Goal: Browse casually: Explore the website without a specific task or goal

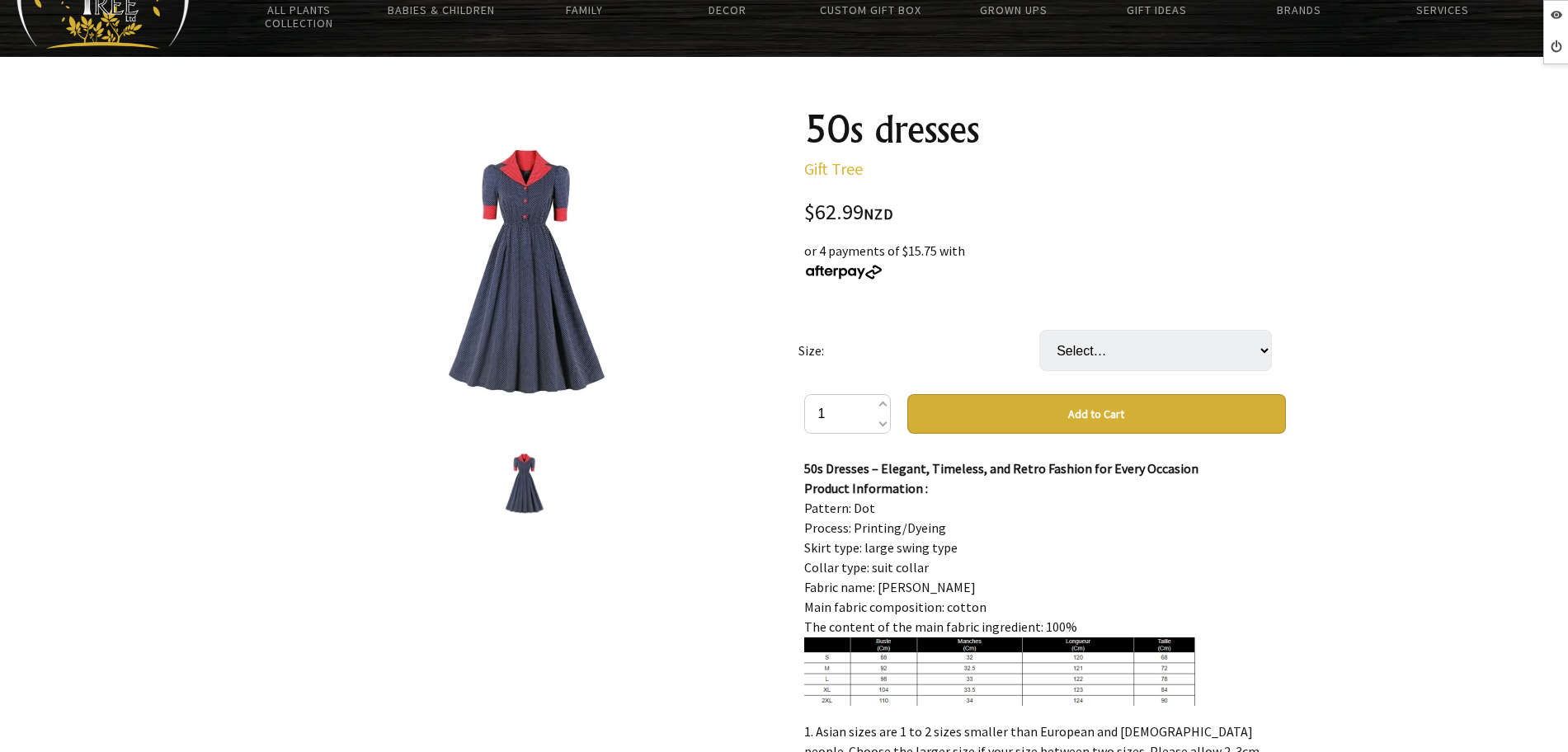
scroll to position [103, 0]
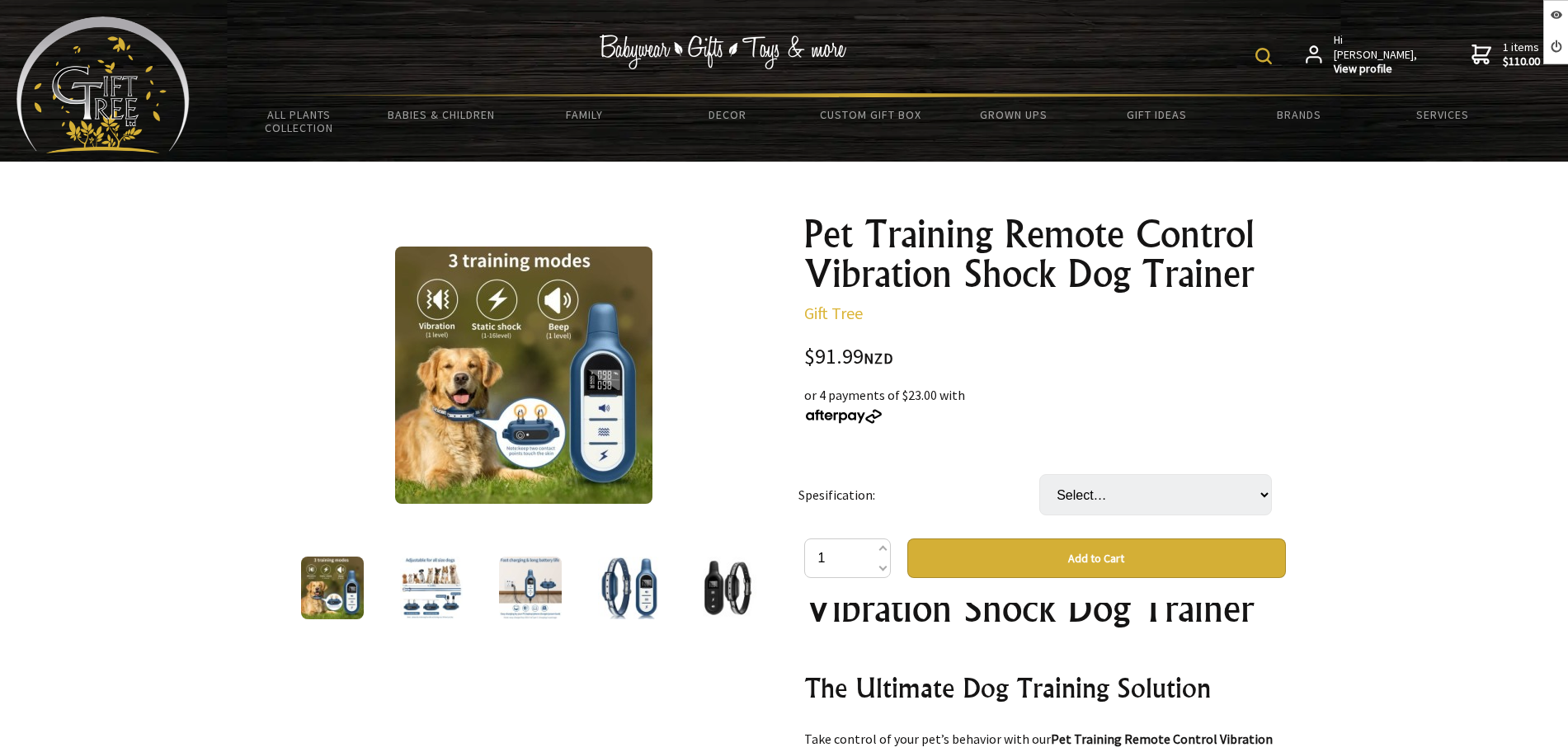
scroll to position [103, 0]
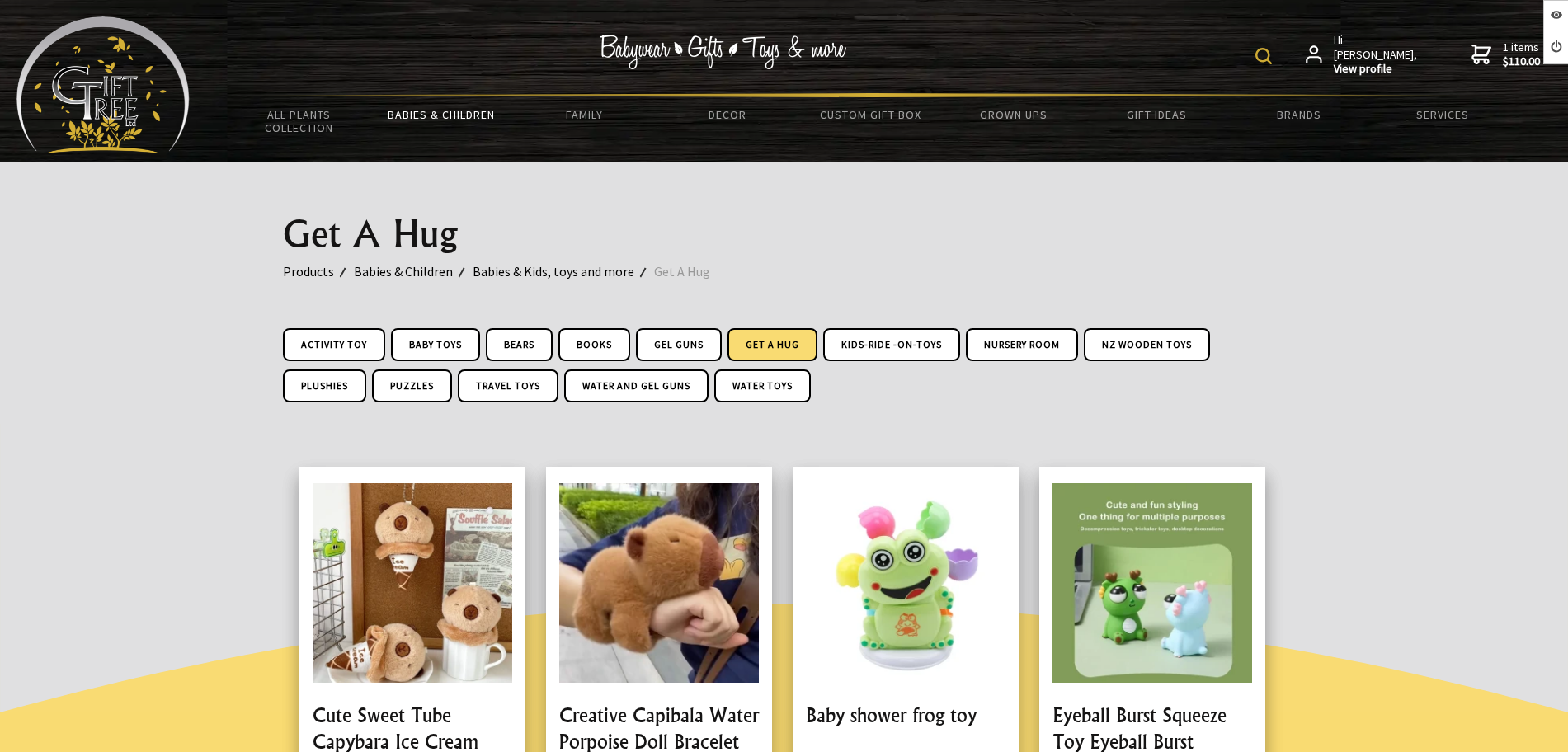
scroll to position [722, 0]
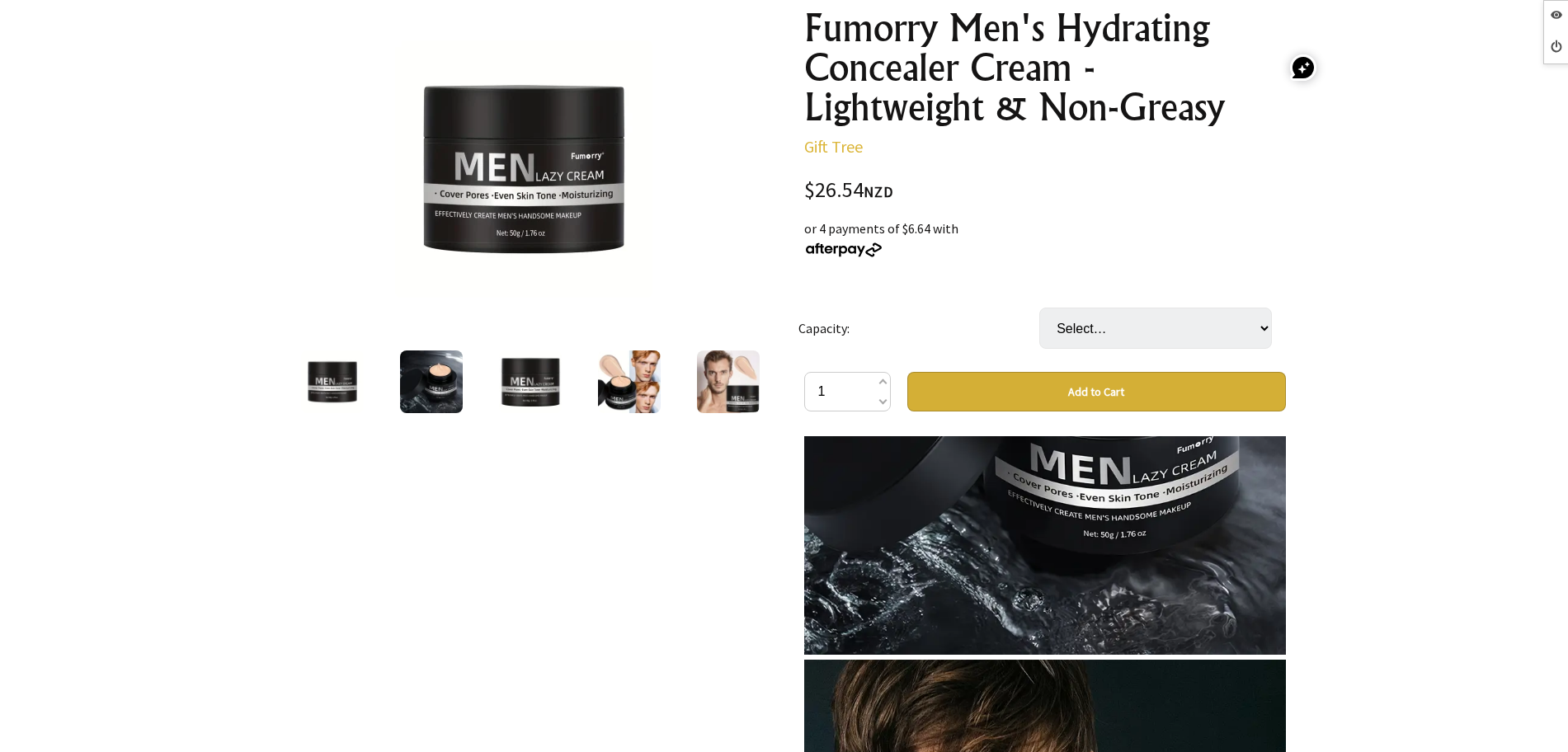
scroll to position [1134, 0]
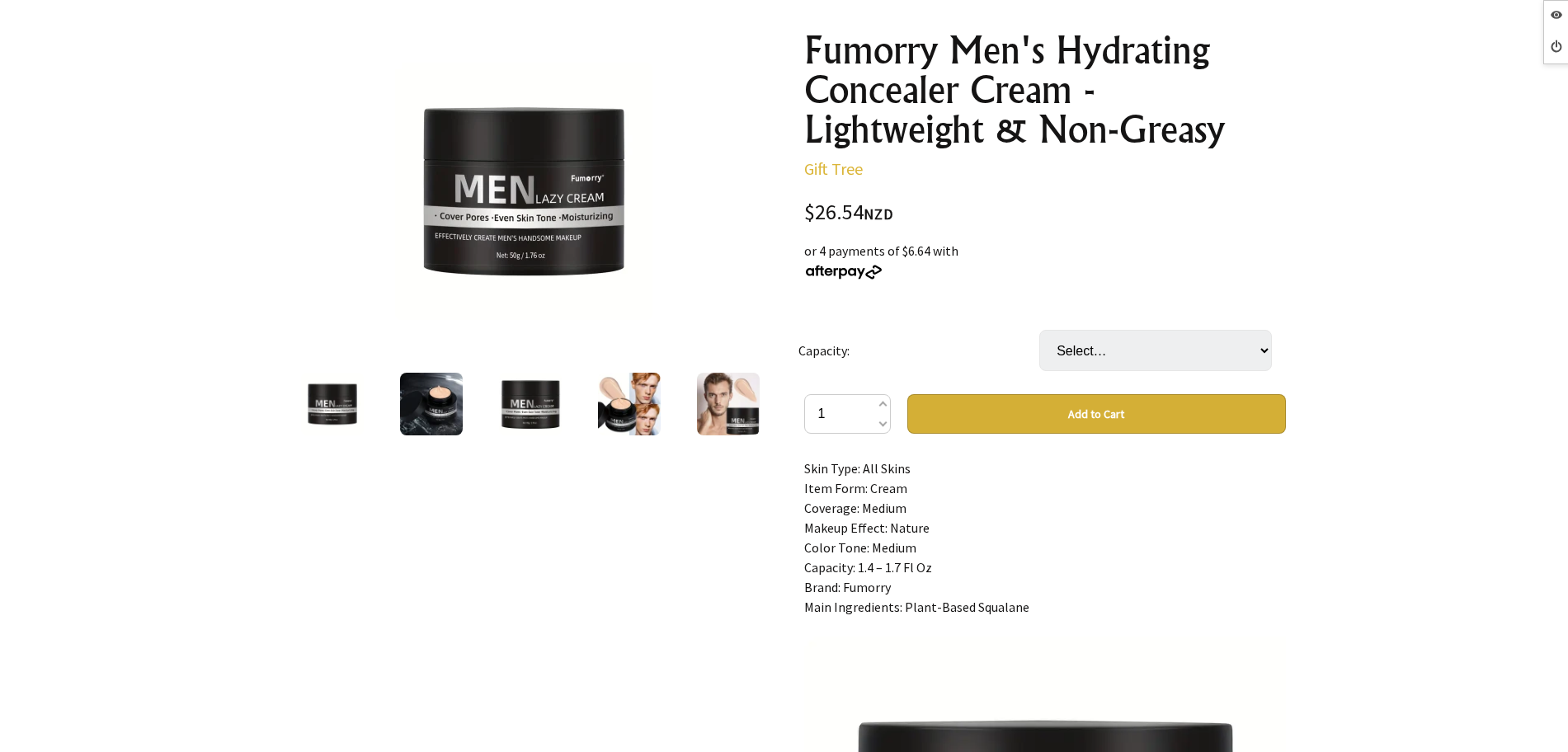
scroll to position [412, 0]
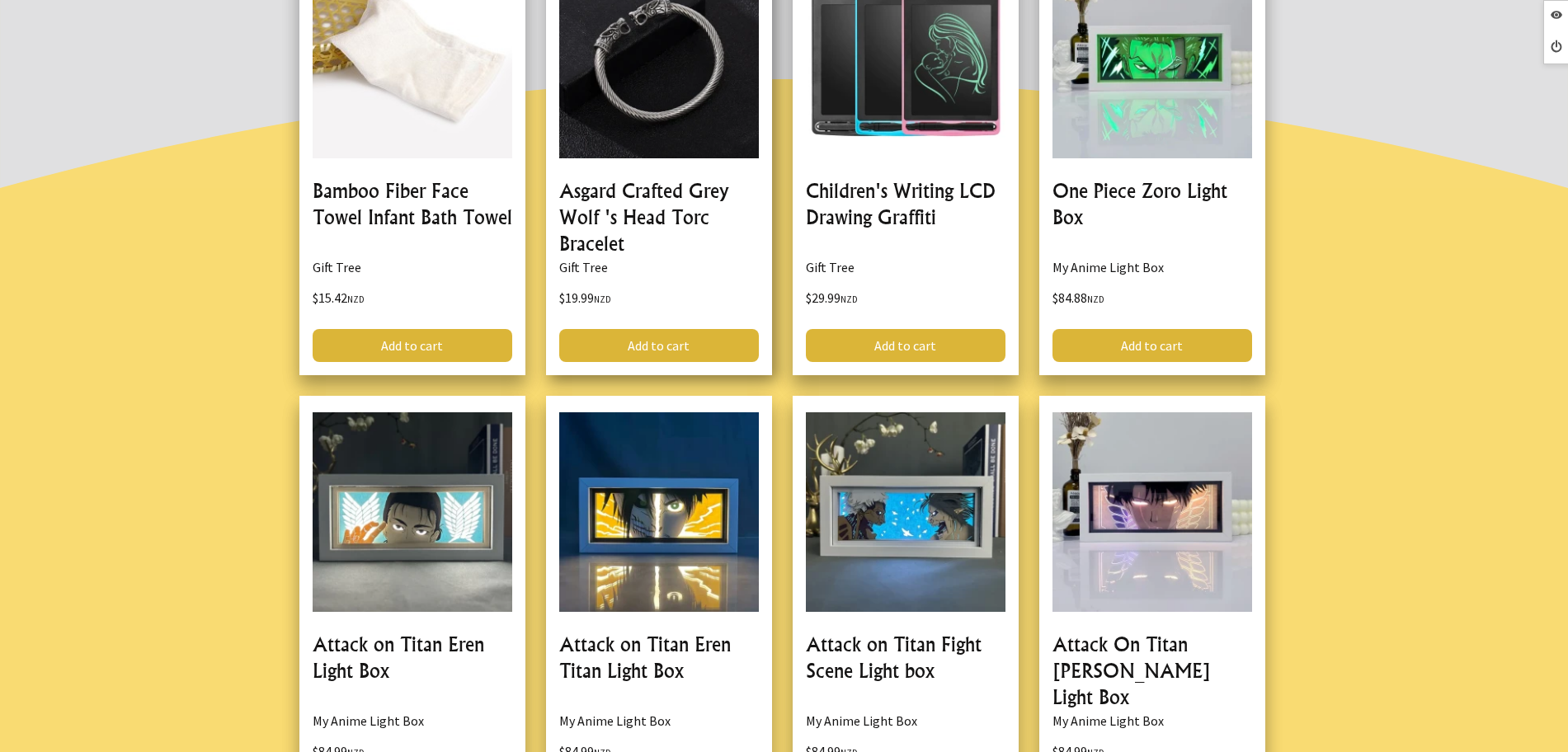
scroll to position [516, 0]
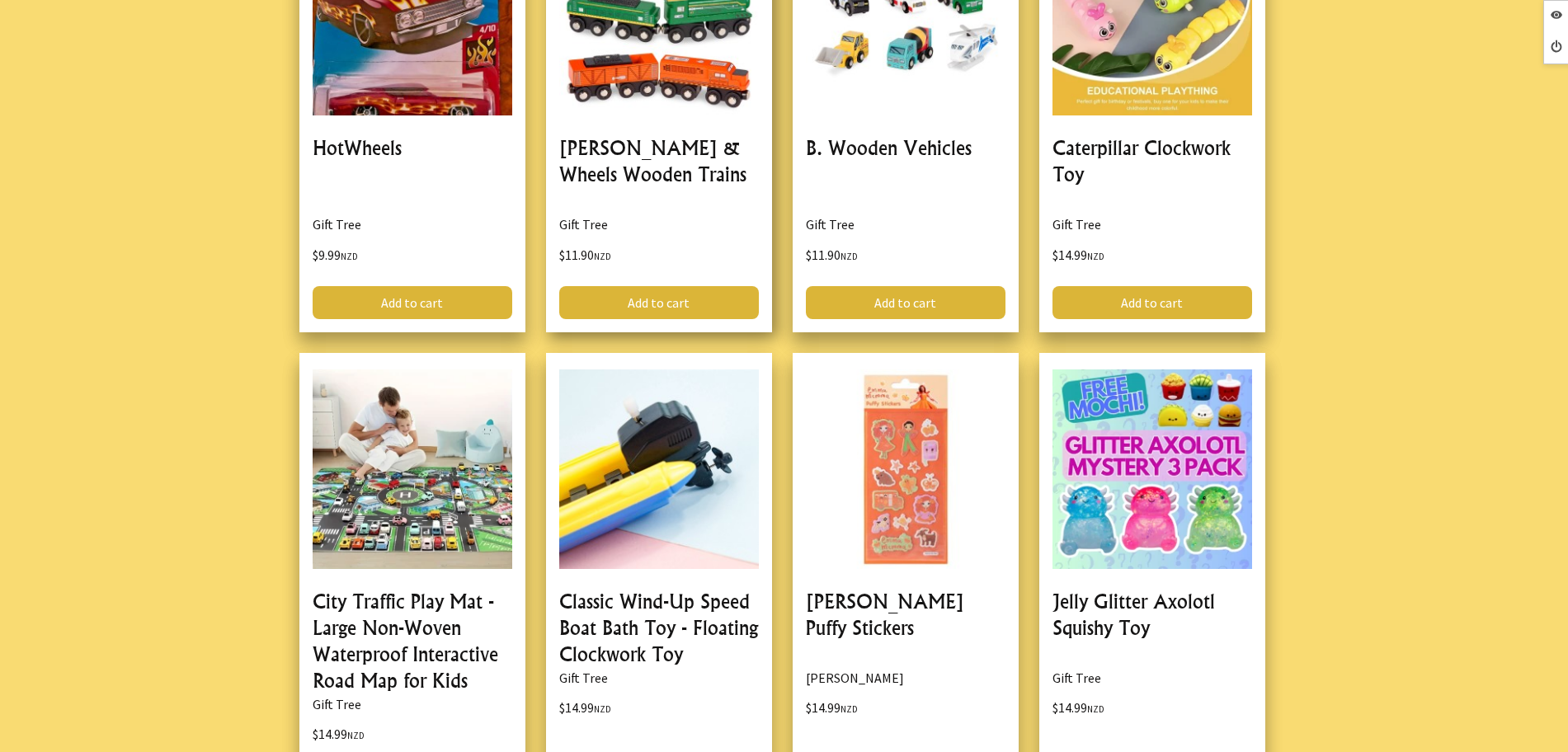
scroll to position [1237, 0]
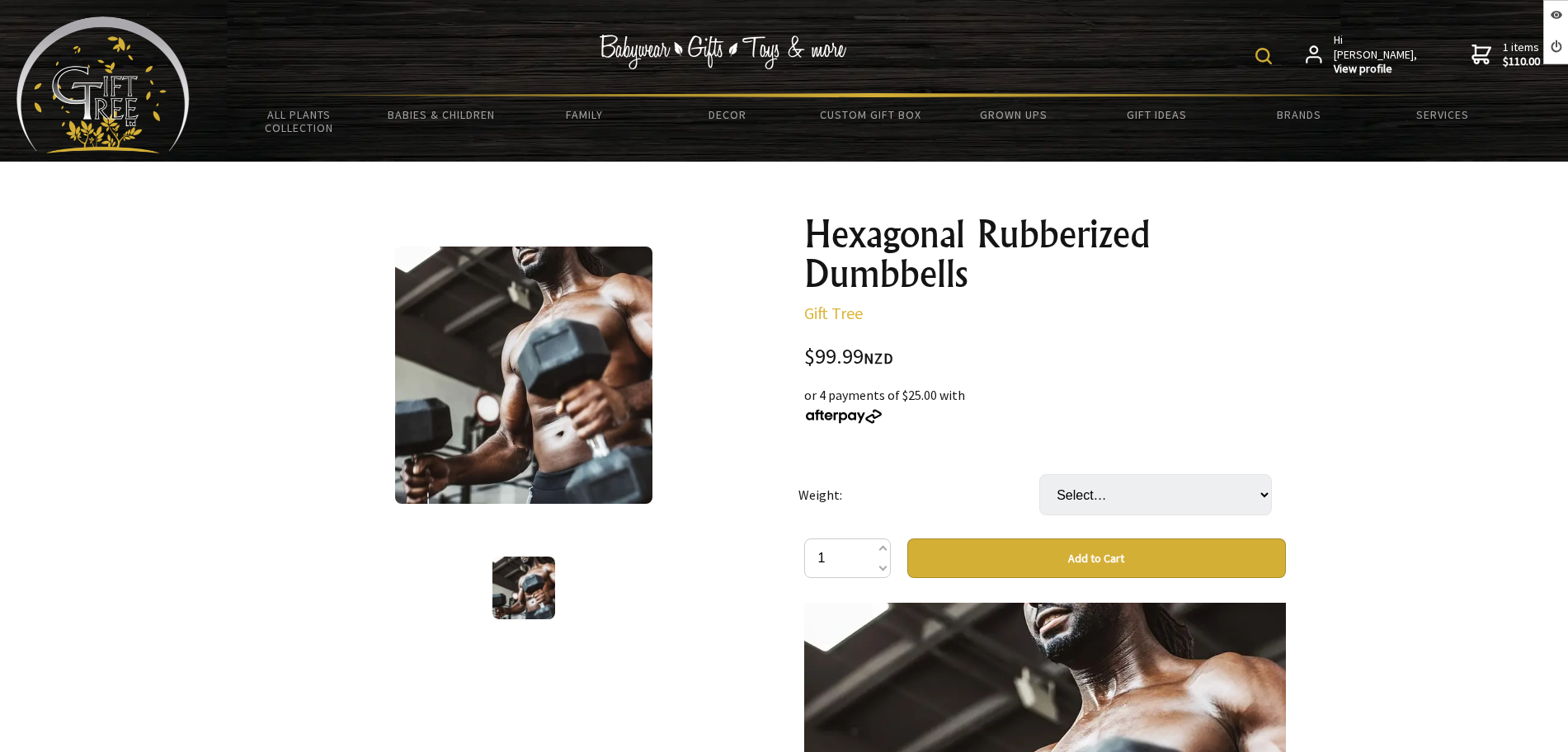
select select "2pc 20Kg"
click at [1040, 475] on select "Select… 2pc 5kg 2pc 10kg (+ $39.99) 2pc 20Kg (+ $139.99)" at bounding box center [1156, 495] width 232 height 41
click at [1140, 497] on select "Select… 2pc 5kg 2pc 10kg (+ $39.99) 2pc 20Kg (+ $139.99)" at bounding box center [1156, 495] width 232 height 41
select select "2pc 10kg"
click at [1040, 475] on select "Select… 2pc 5kg 2pc 10kg (+ $39.99) 2pc 20Kg (+ $139.99)" at bounding box center [1156, 495] width 232 height 41
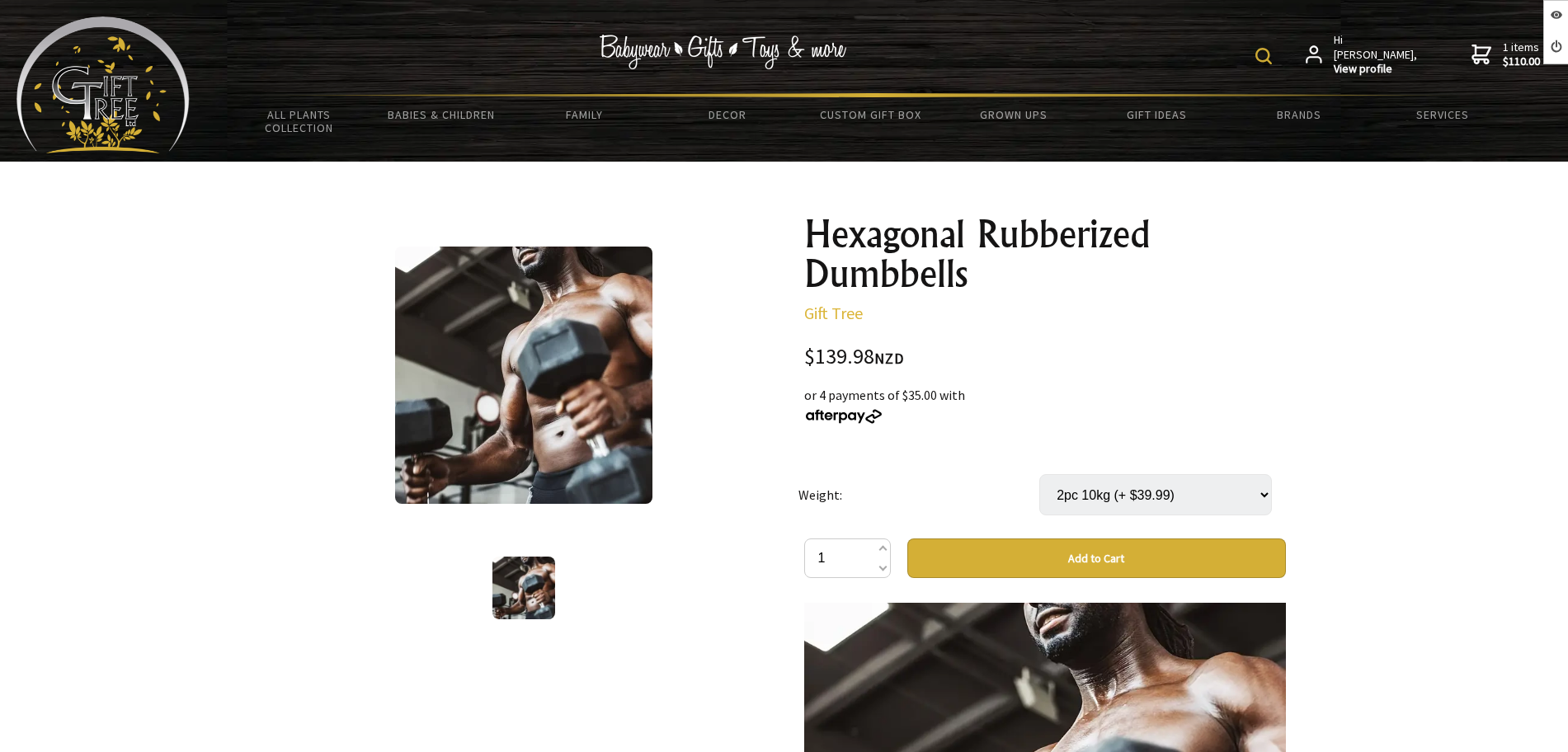
click at [171, 85] on img at bounding box center [103, 85] width 173 height 137
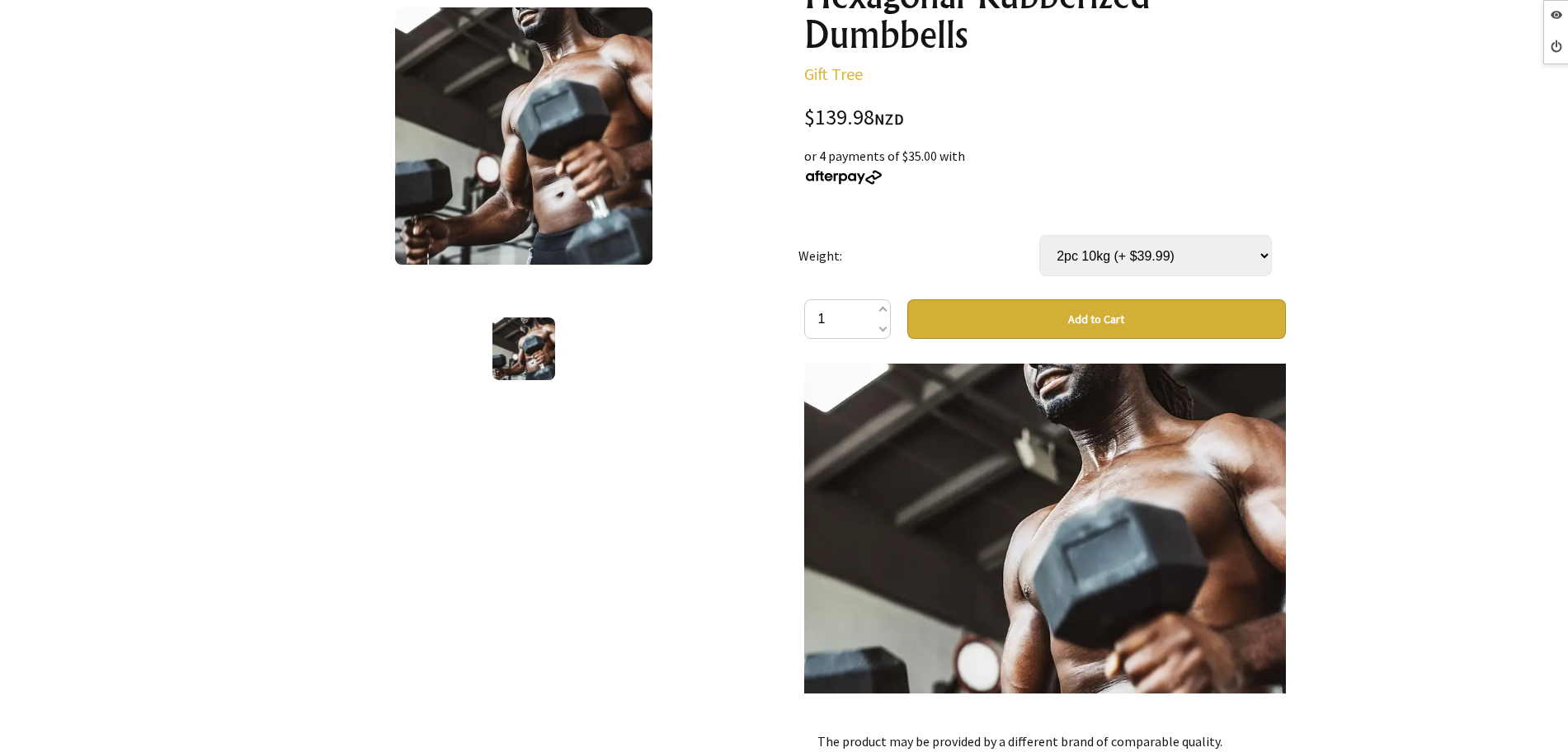
scroll to position [722, 0]
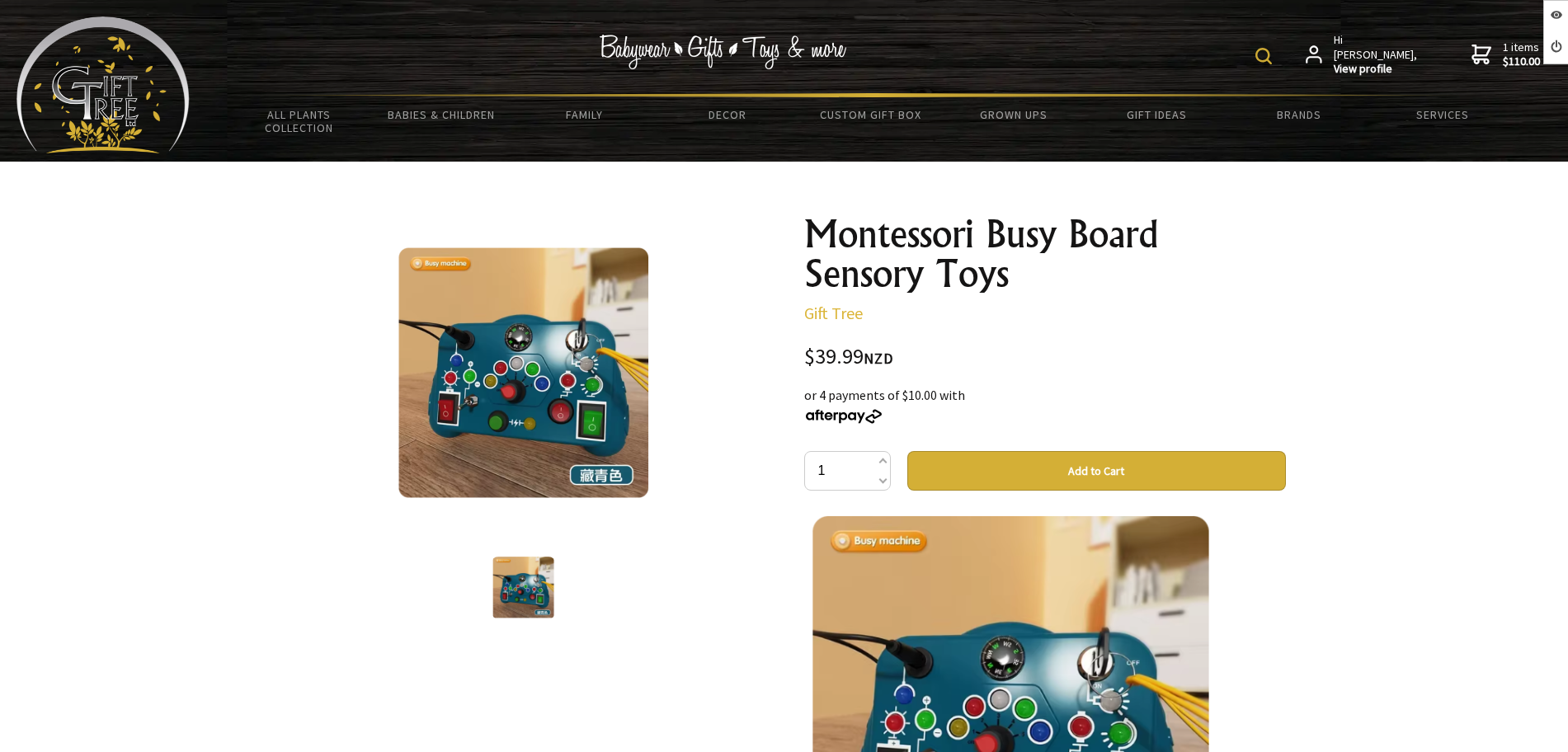
scroll to position [206, 0]
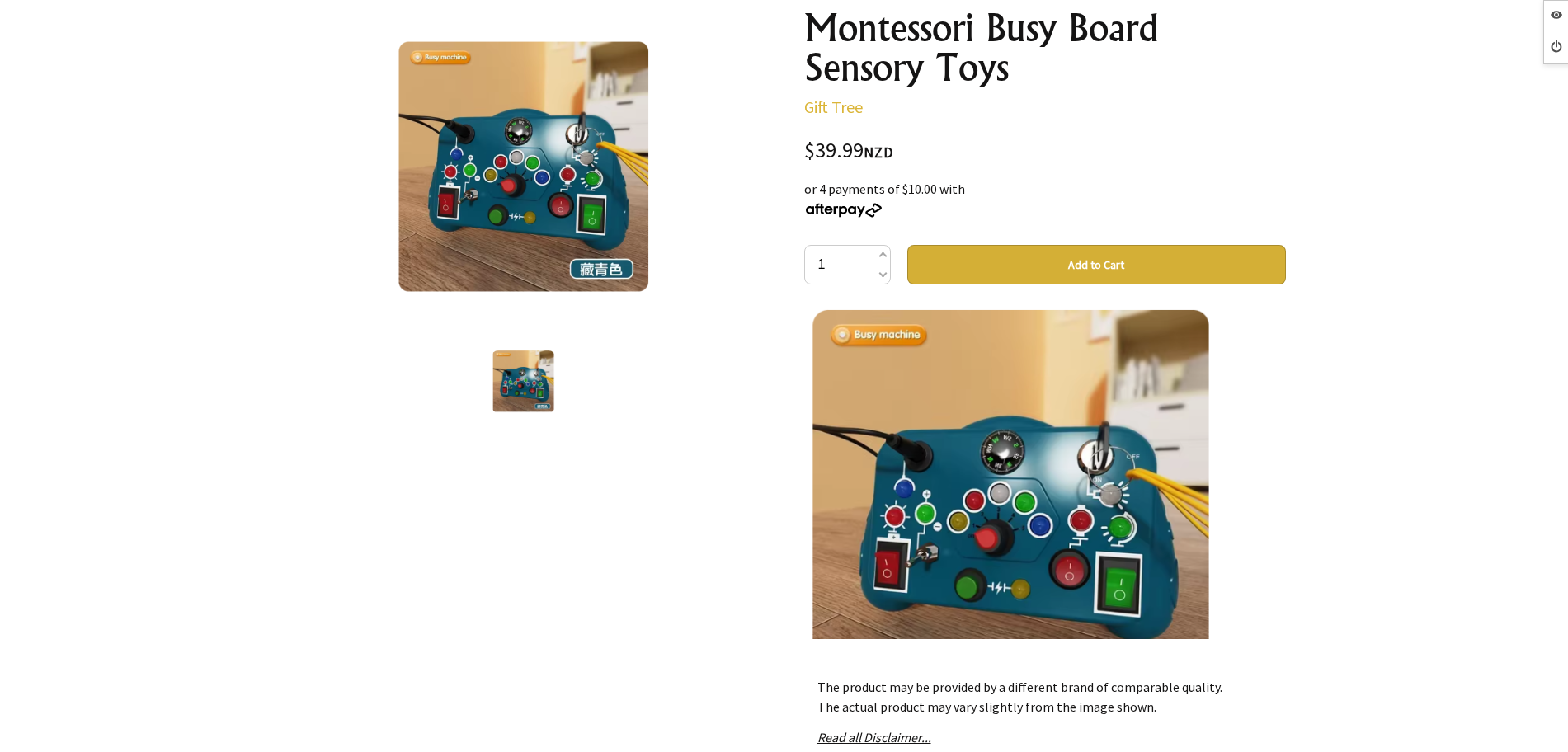
click at [520, 191] on img at bounding box center [523, 169] width 260 height 255
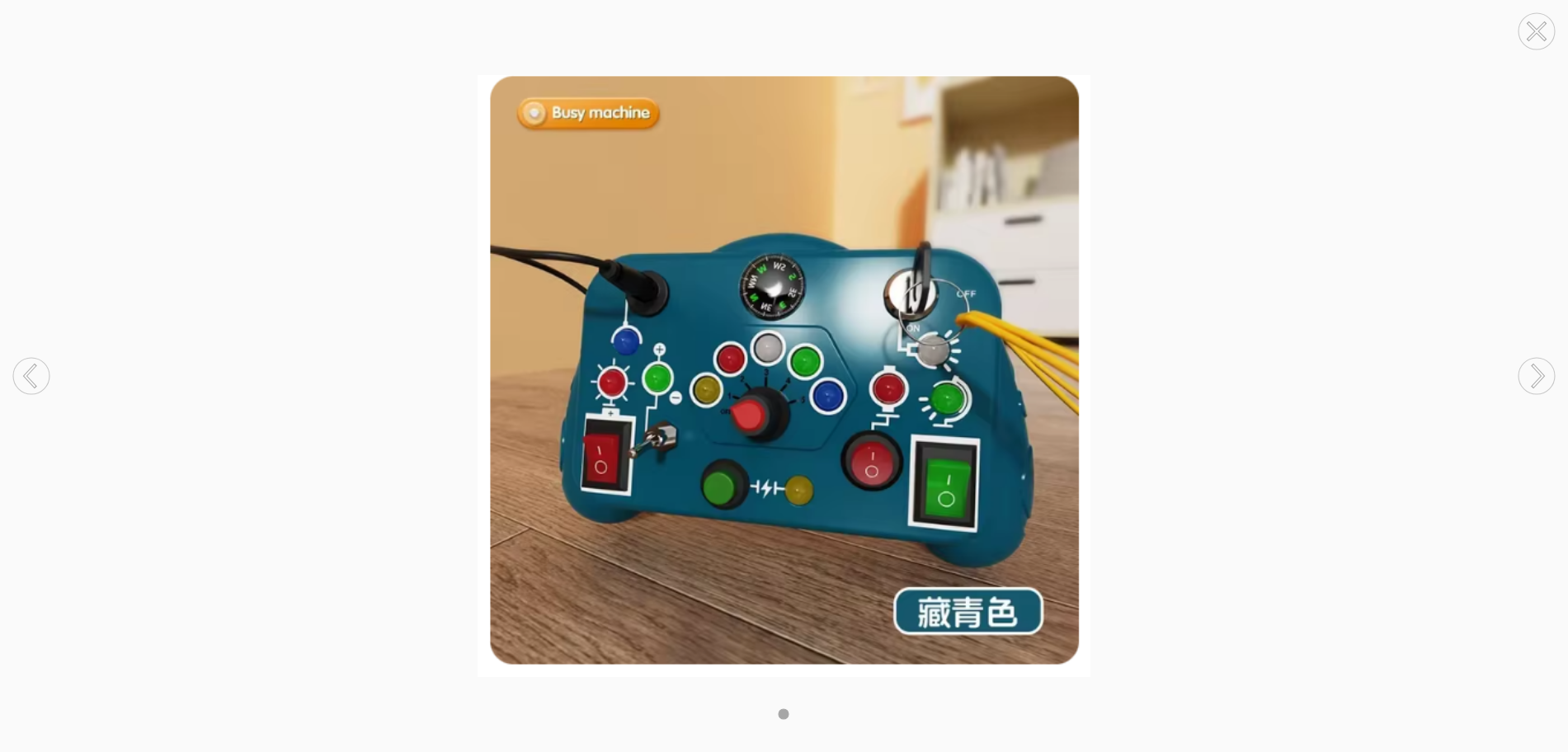
drag, startPoint x: 755, startPoint y: 313, endPoint x: 1542, endPoint y: 26, distance: 837.7
click at [1542, 26] on icon at bounding box center [1536, 31] width 63 height 63
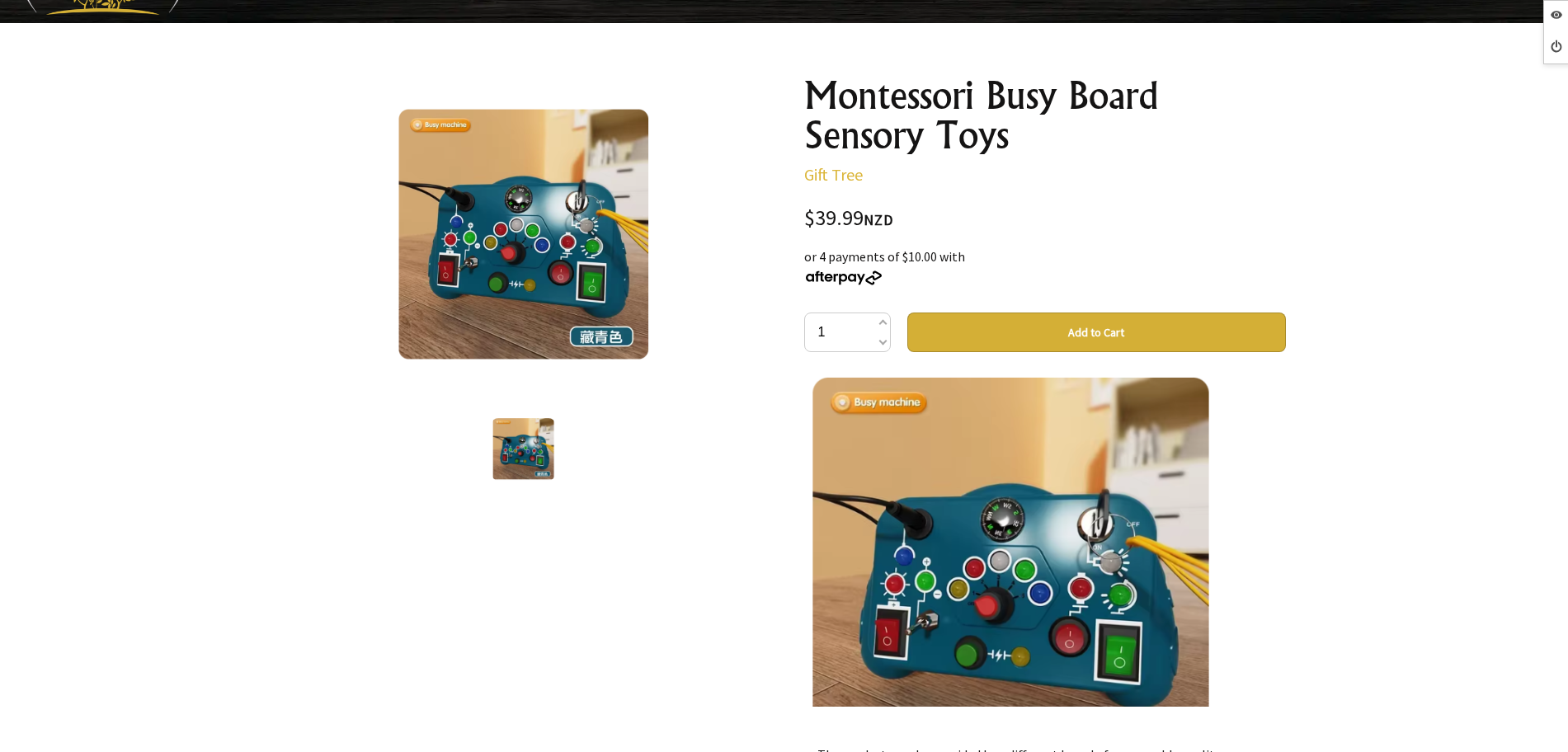
scroll to position [103, 0]
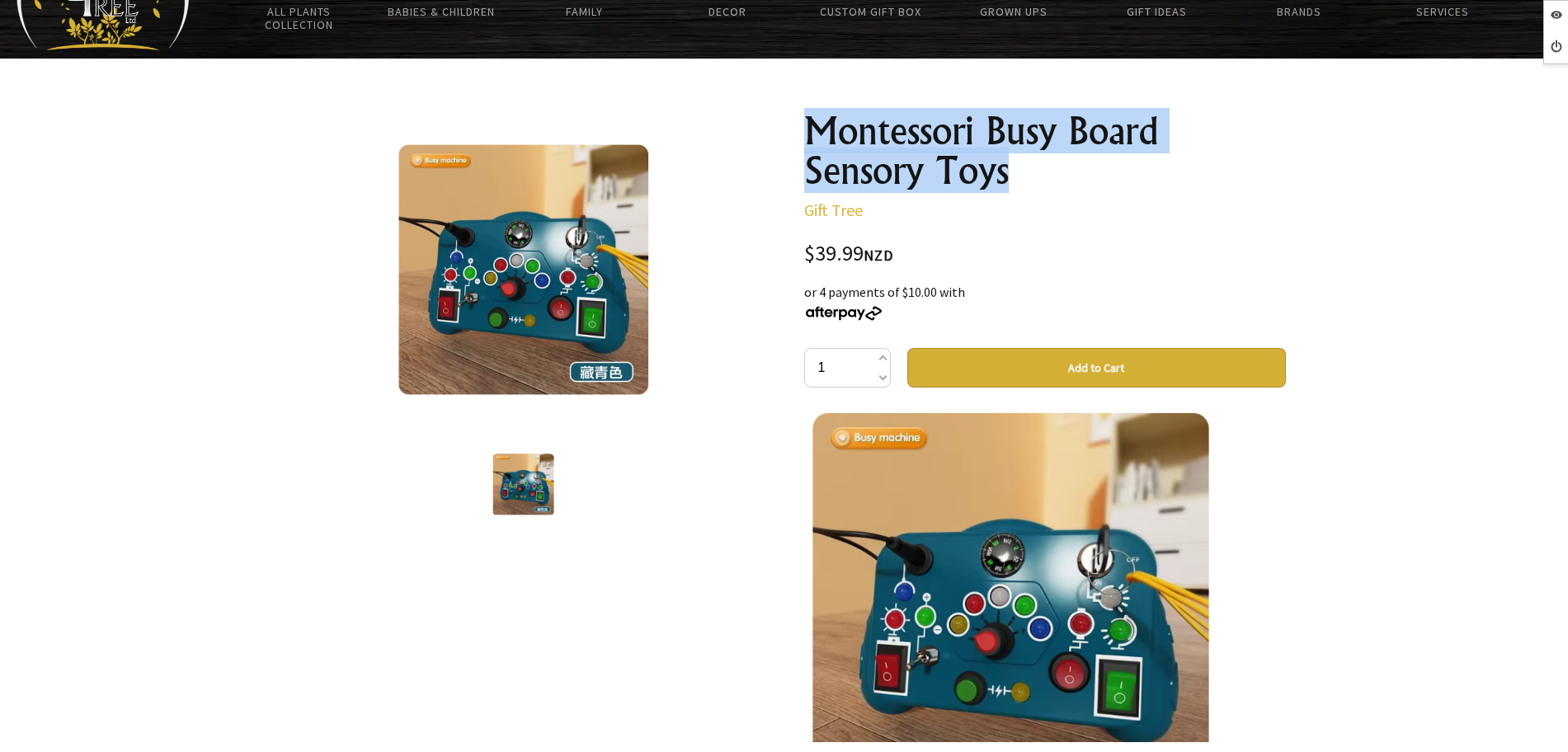
drag, startPoint x: 1014, startPoint y: 181, endPoint x: 804, endPoint y: 120, distance: 218.7
click at [804, 120] on h1 "Montessori Busy Board Sensory Toys" at bounding box center [1044, 151] width 482 height 79
copy h1 "Montessori Busy Board Sensory Toys"
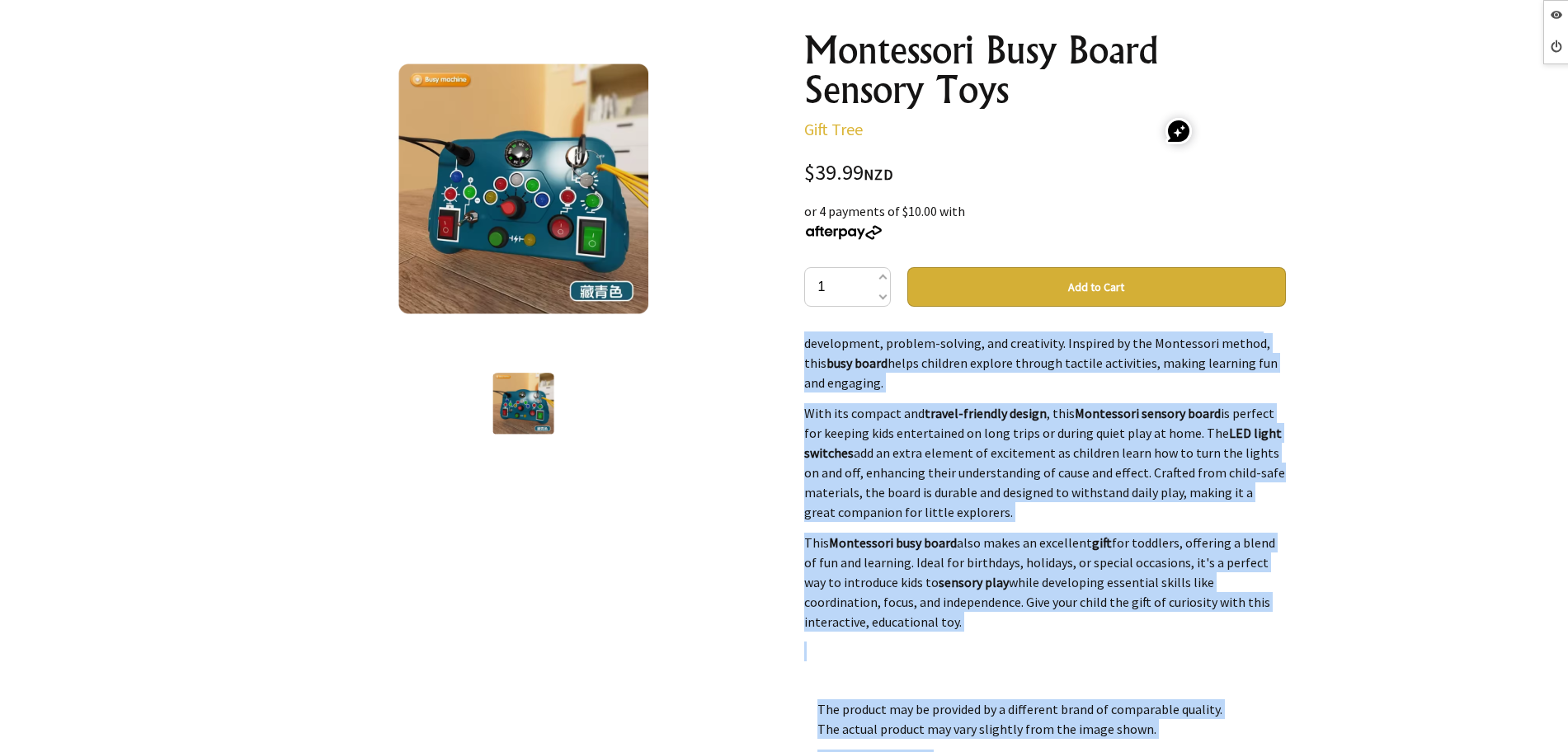
scroll to position [412, 0]
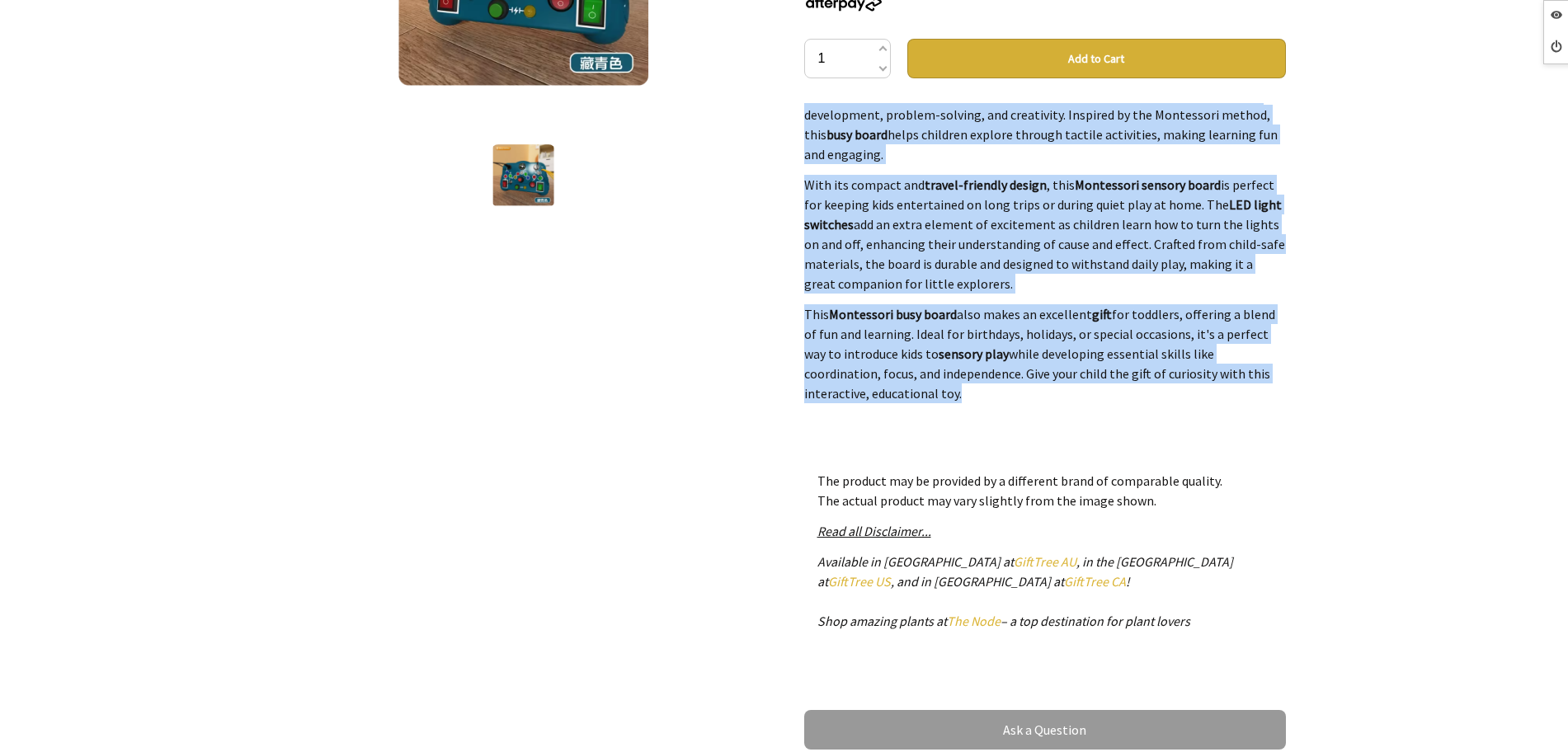
drag, startPoint x: 804, startPoint y: 423, endPoint x: 1064, endPoint y: 392, distance: 261.8
click at [1064, 392] on div "The Montessori Busy Board Sensory Toy is a fun and educational tool designed to…" at bounding box center [1044, 268] width 482 height 330
copy div "The Montessori Busy Board Sensory Toy is a fun and educational tool designed to…"
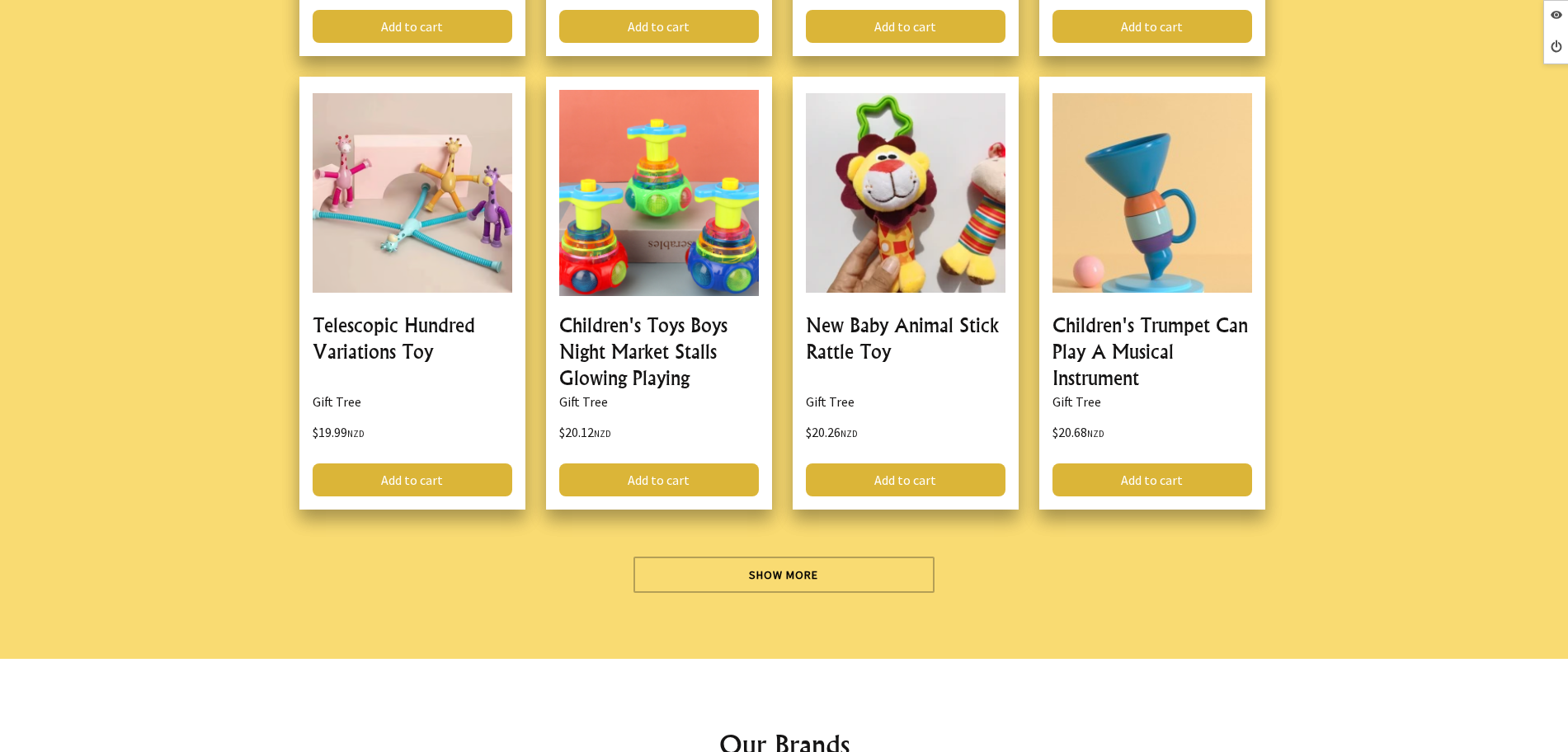
scroll to position [4744, 0]
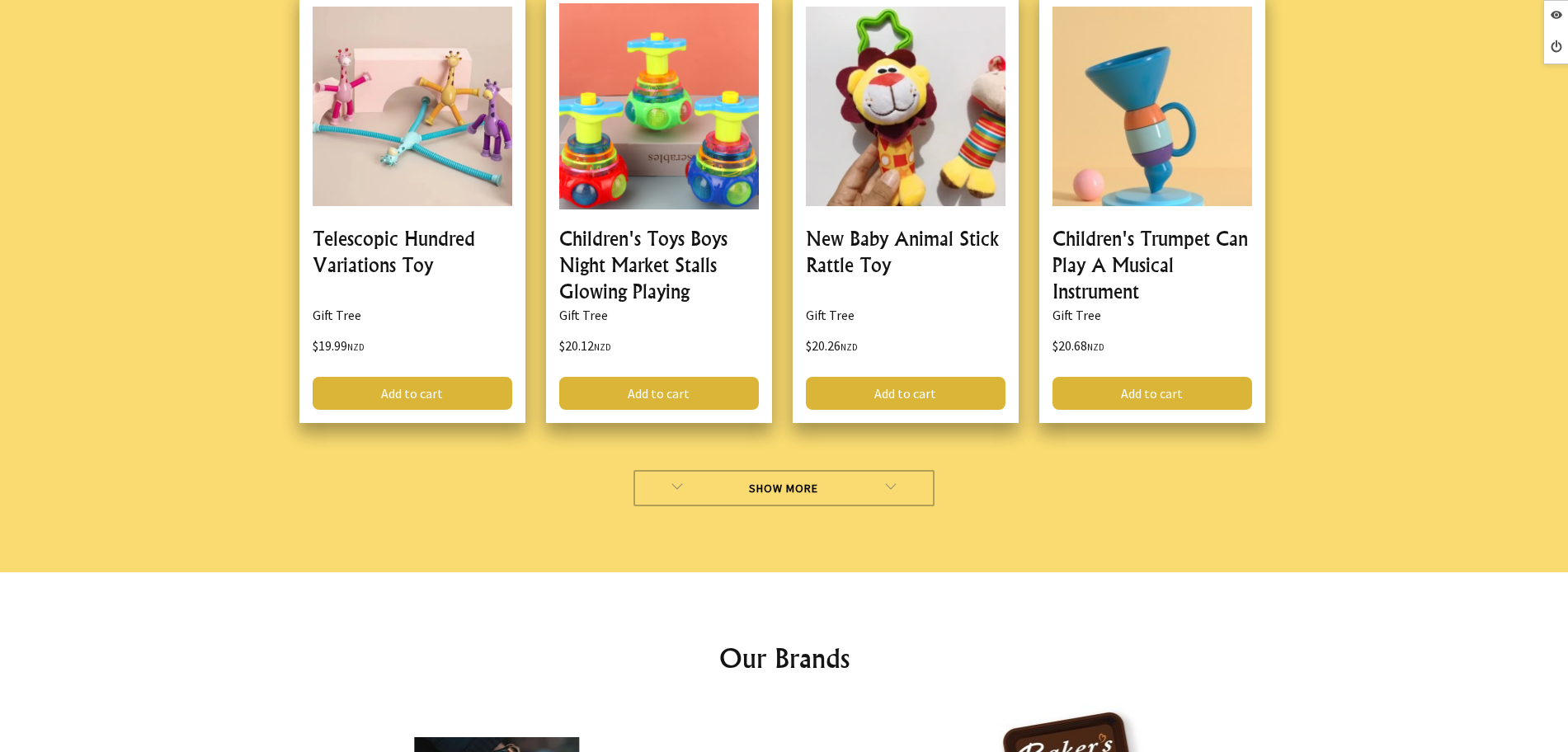
click at [709, 481] on link "Show More" at bounding box center [784, 488] width 301 height 36
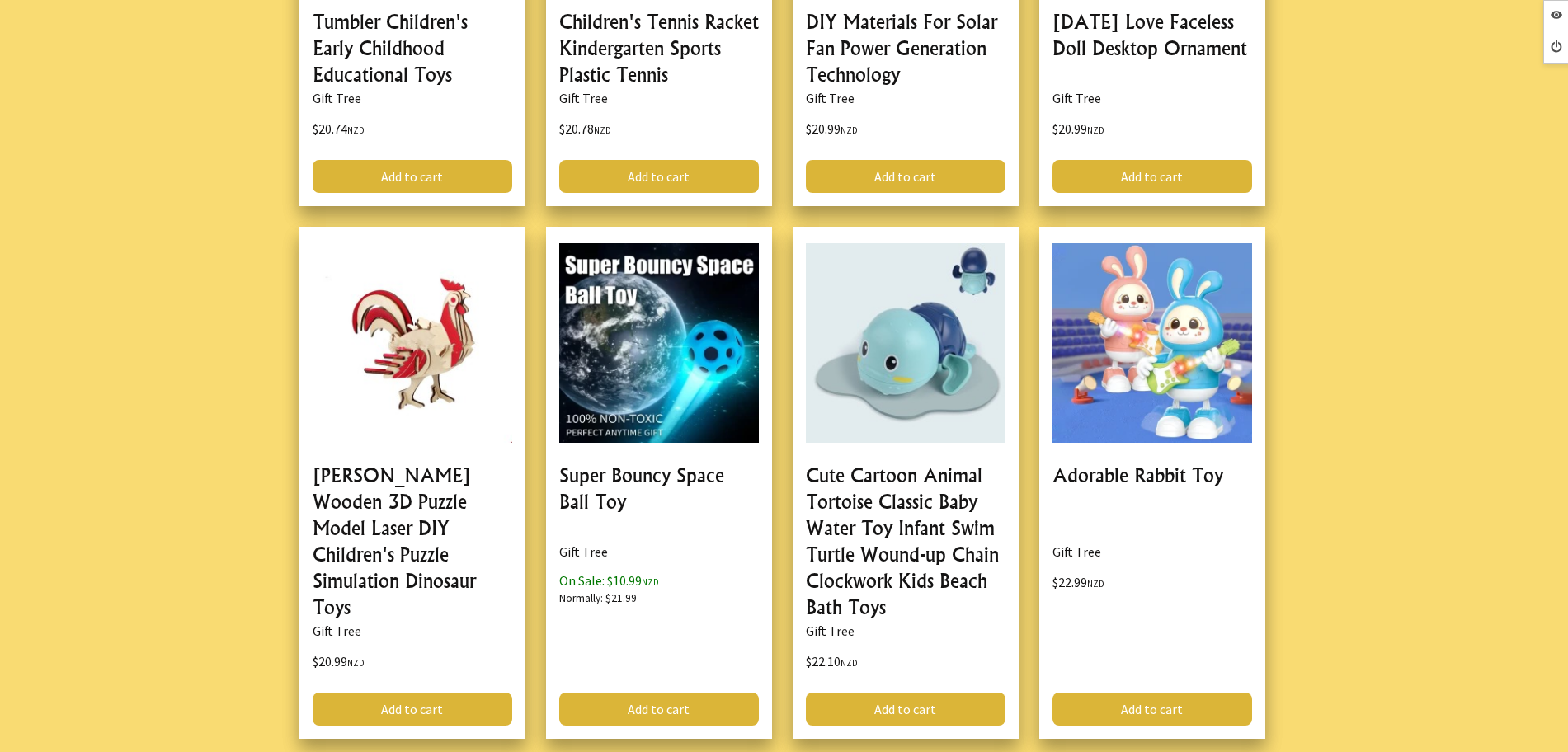
scroll to position [5466, 0]
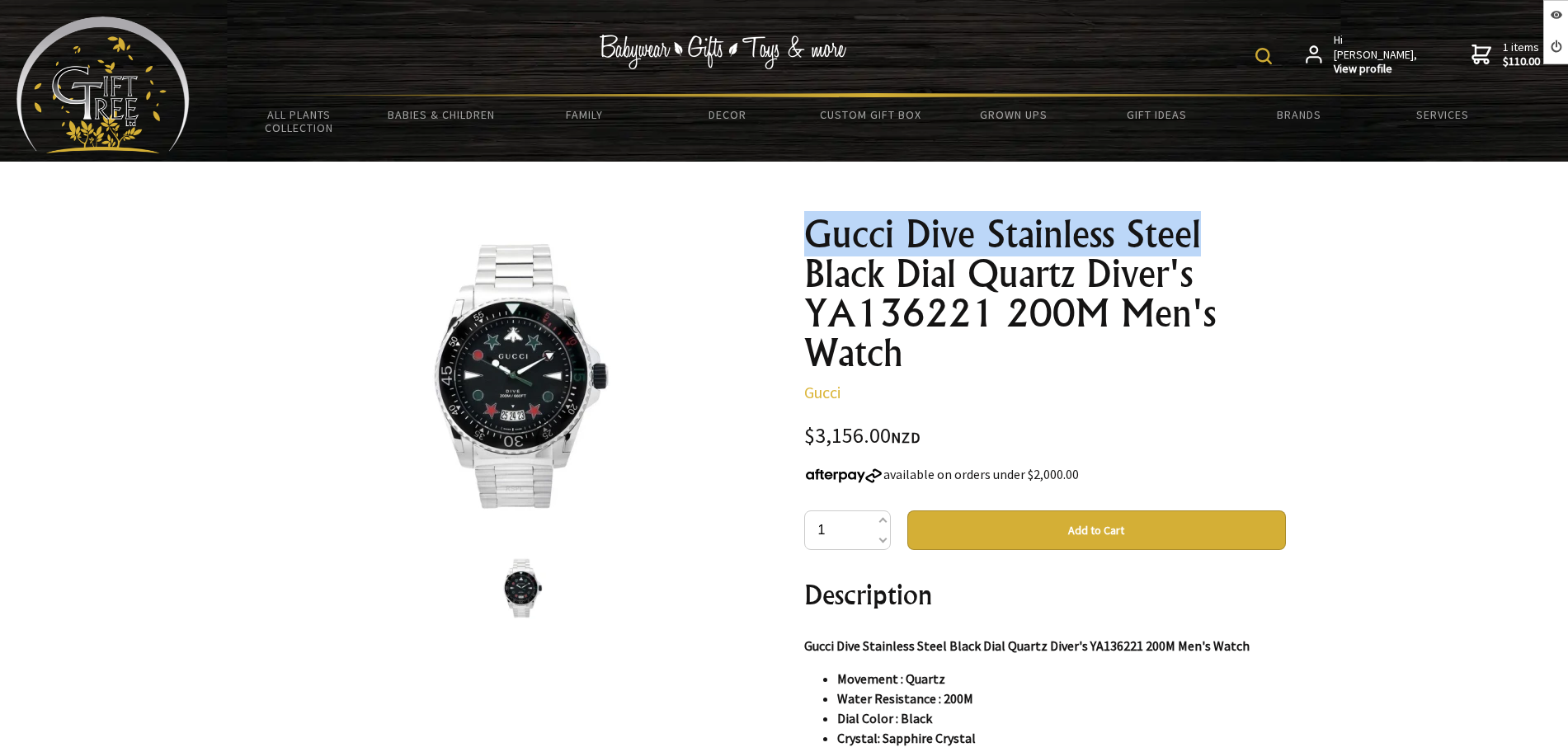
drag, startPoint x: 812, startPoint y: 239, endPoint x: 1236, endPoint y: 232, distance: 424.1
click at [1236, 232] on h1 "Gucci Dive Stainless Steel Black Dial Quartz Diver's YA136221 200M Men's Watch" at bounding box center [1044, 294] width 482 height 159
copy h1 "Gucci Dive Stainless Steel"
